Goal: Information Seeking & Learning: Learn about a topic

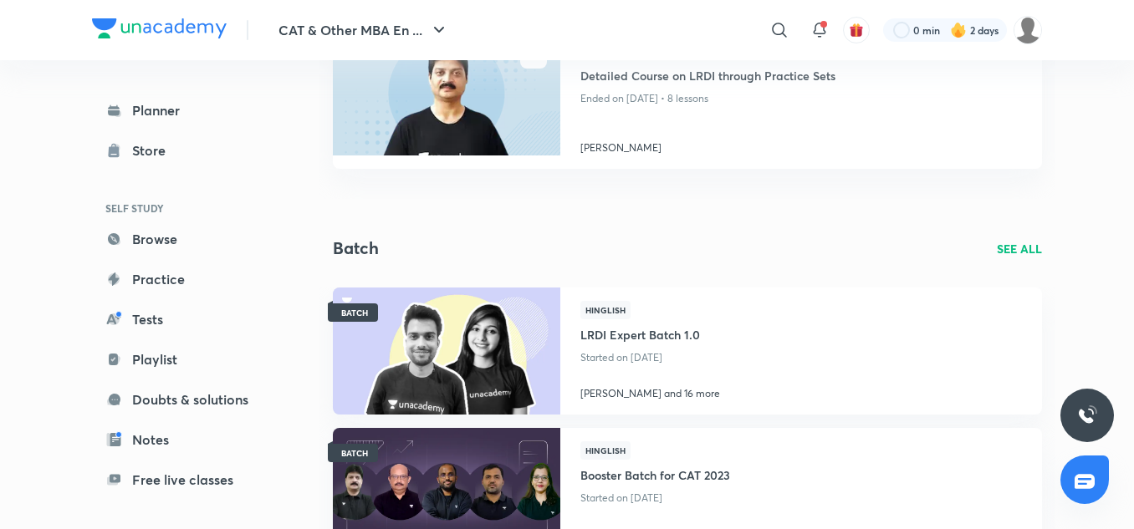
scroll to position [143, 0]
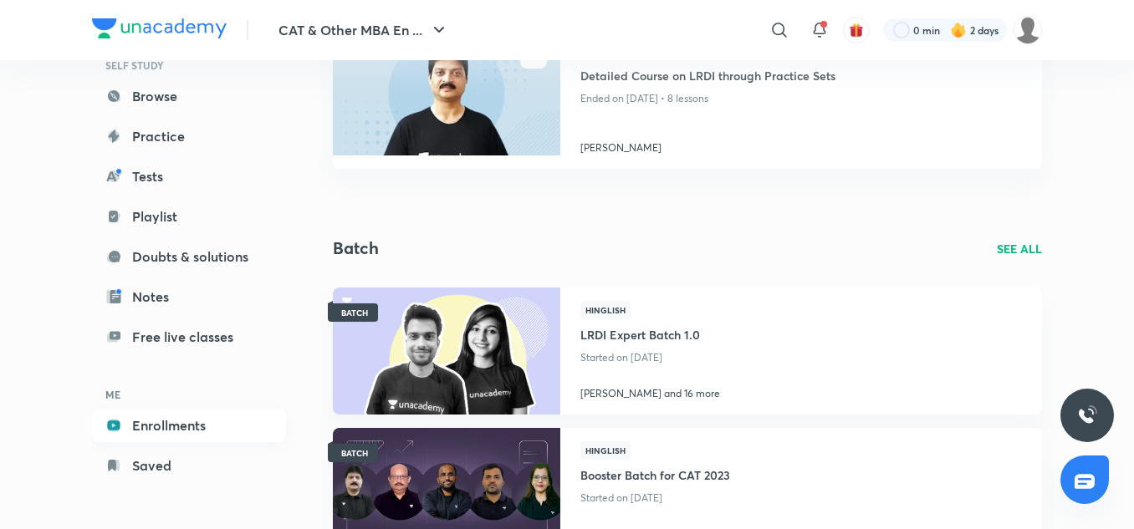
click at [156, 424] on link "Enrollments" at bounding box center [189, 425] width 194 height 33
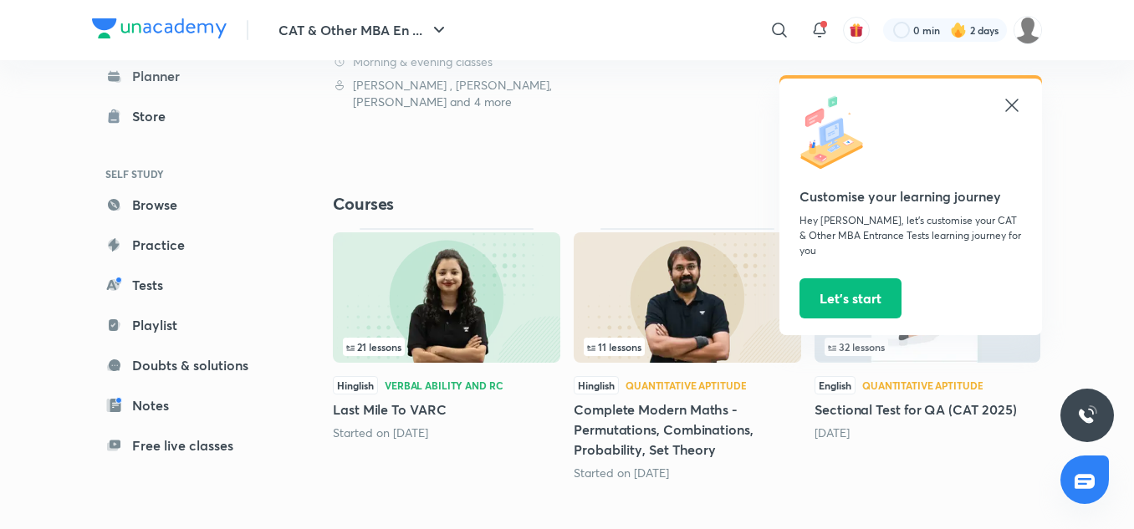
scroll to position [472, 0]
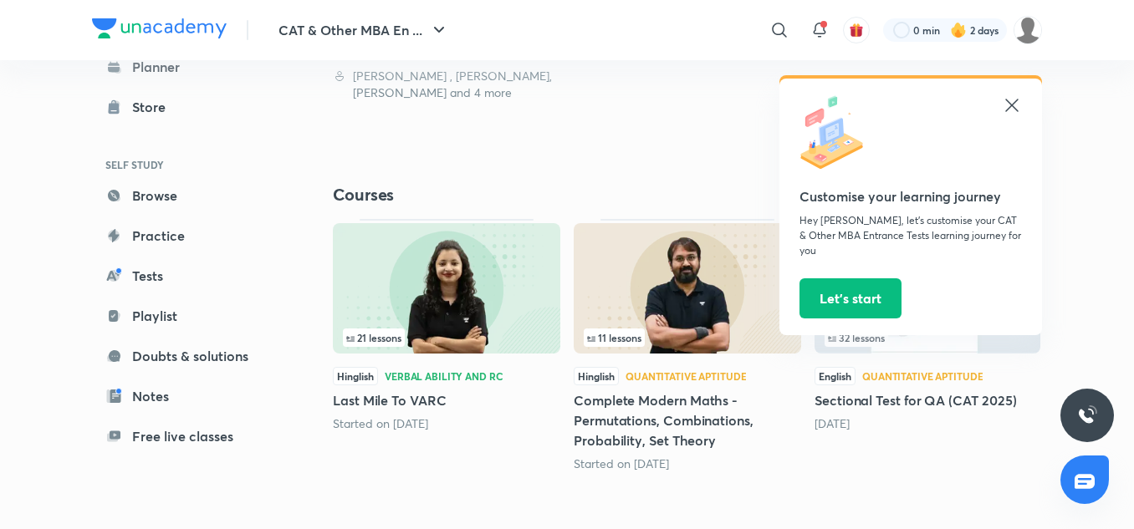
click at [1010, 104] on icon at bounding box center [1011, 105] width 13 height 13
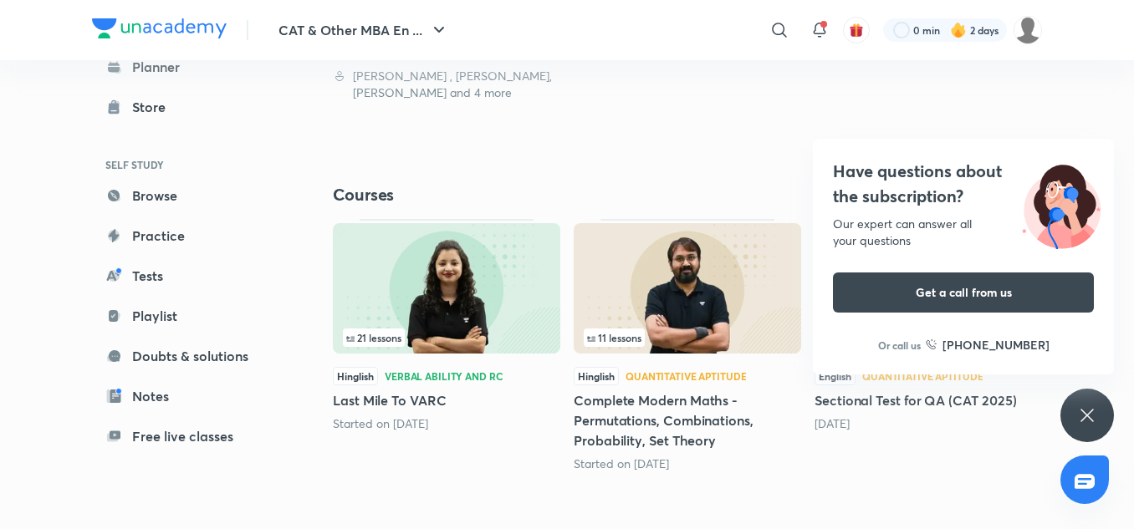
click at [1090, 402] on div "Have questions about the subscription? Our expert can answer all your questions…" at bounding box center [1087, 416] width 54 height 54
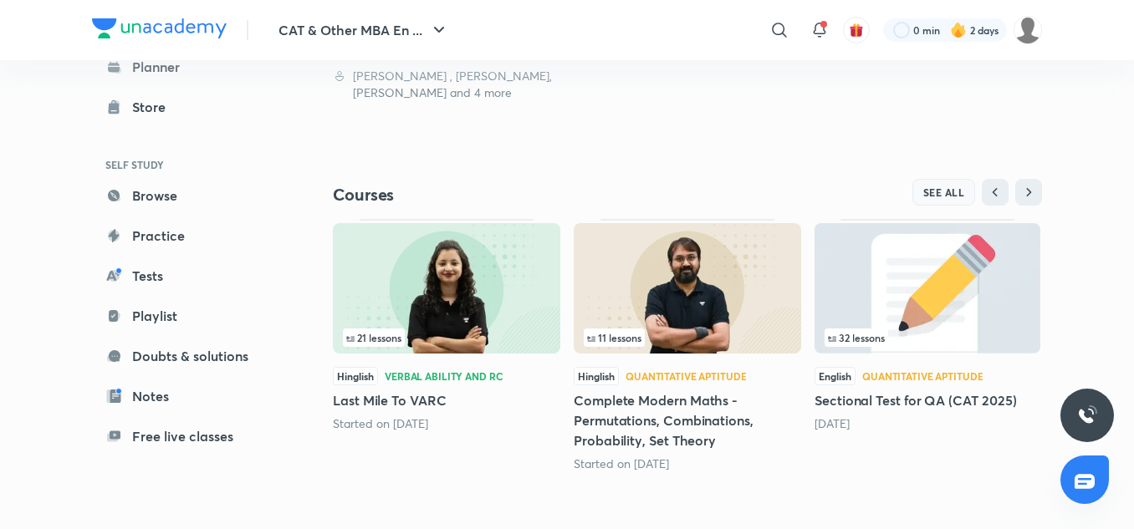
click at [956, 201] on button "SEE ALL" at bounding box center [944, 192] width 64 height 27
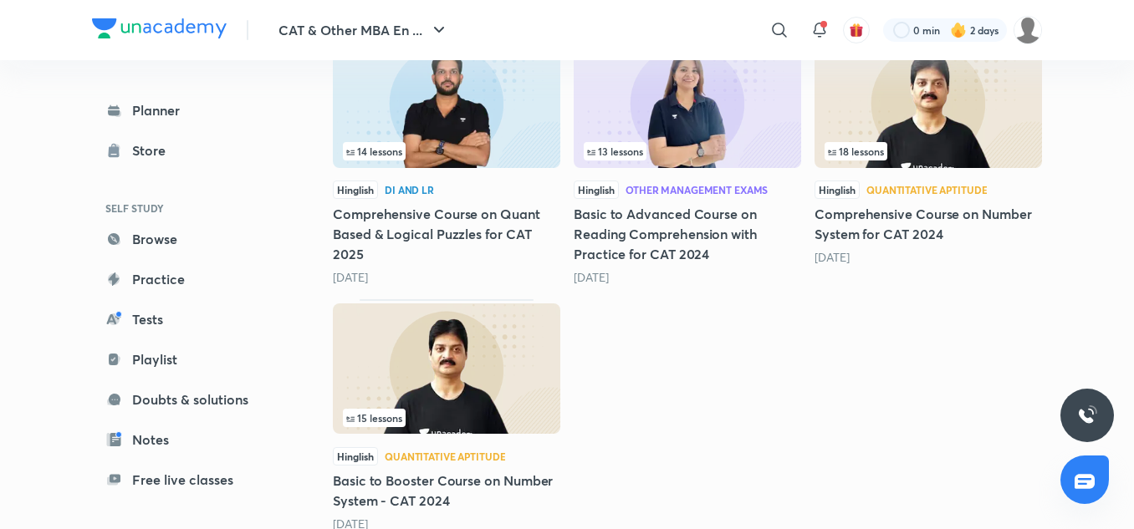
scroll to position [2052, 0]
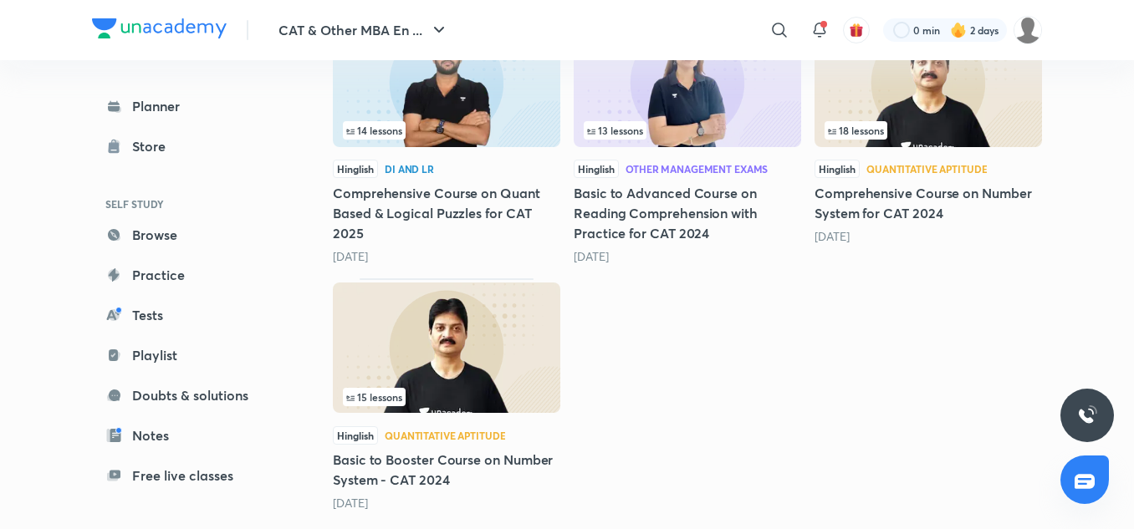
click at [492, 327] on img at bounding box center [446, 348] width 227 height 130
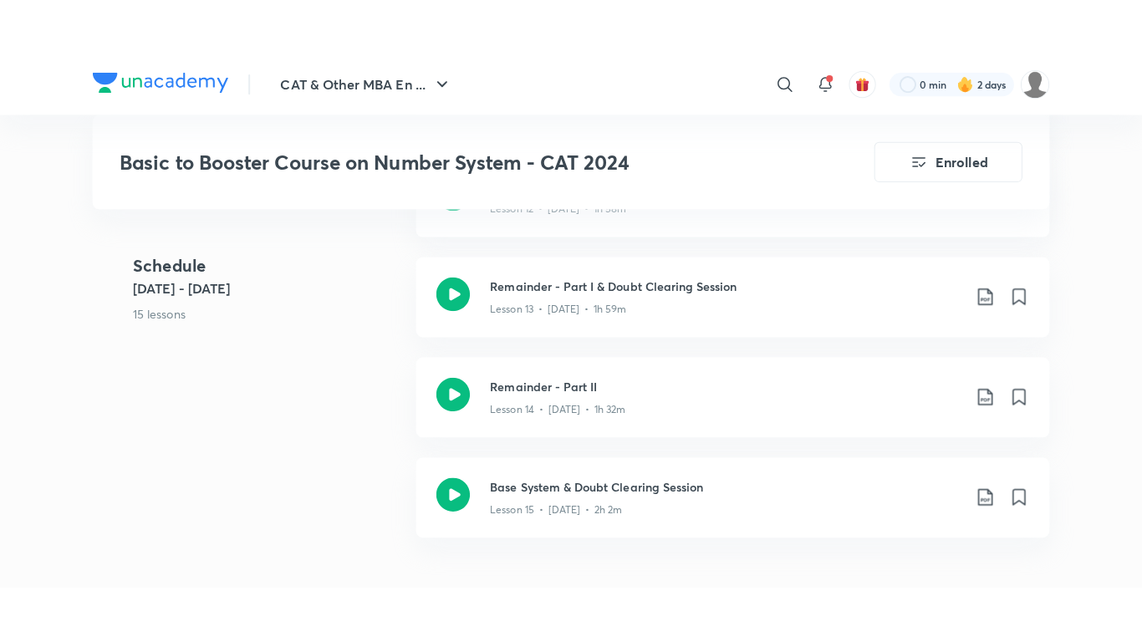
scroll to position [2140, 0]
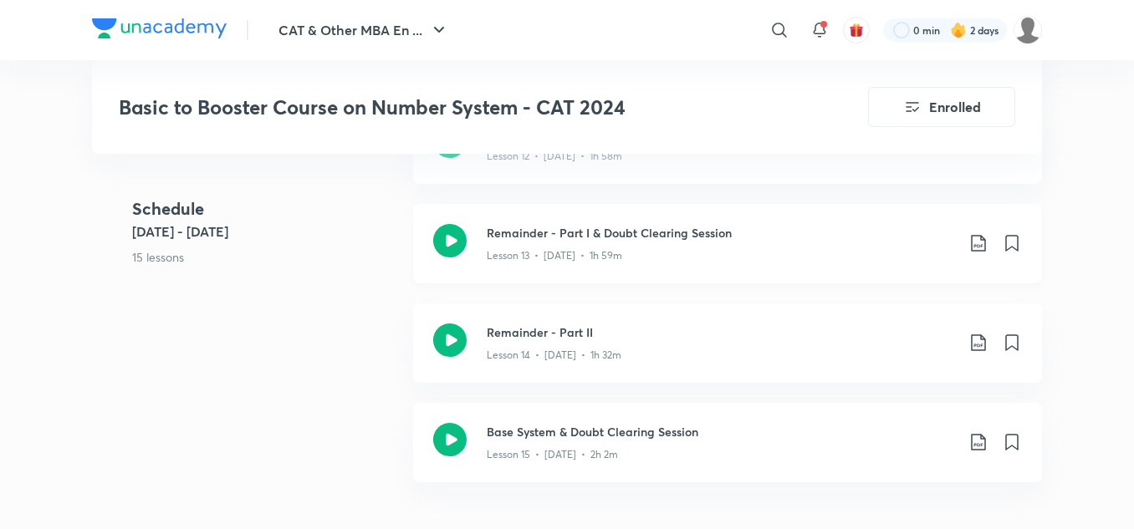
click at [454, 237] on icon at bounding box center [449, 240] width 33 height 33
